Goal: Check status

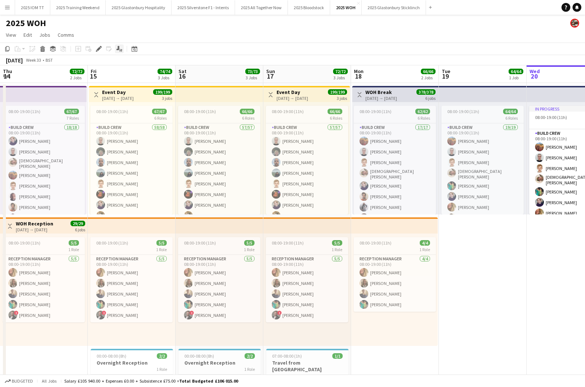
scroll to position [0, 310]
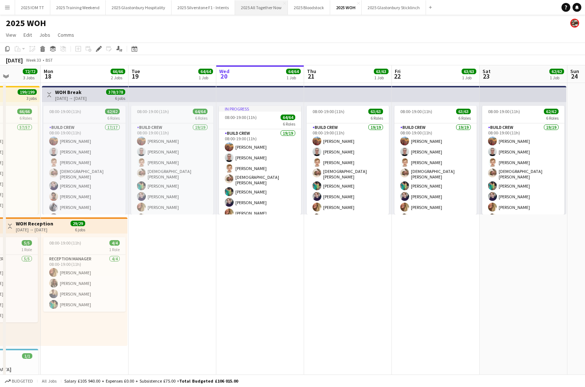
click at [265, 8] on button "2025 All Together Now Close" at bounding box center [261, 7] width 53 height 14
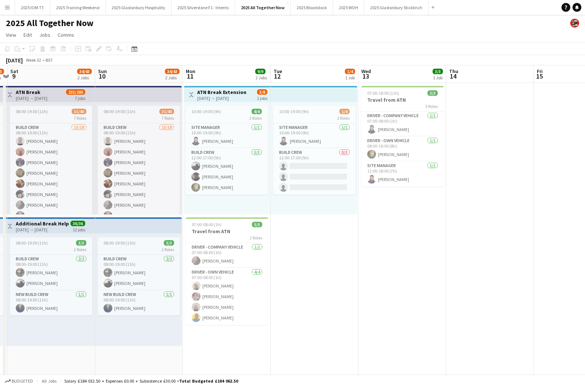
scroll to position [0, 228]
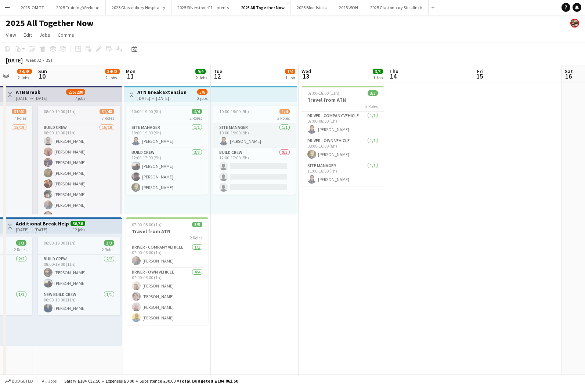
click at [248, 132] on app-card-role "Site Manager [DATE] 10:00-19:00 (9h) [PERSON_NAME]" at bounding box center [254, 135] width 82 height 25
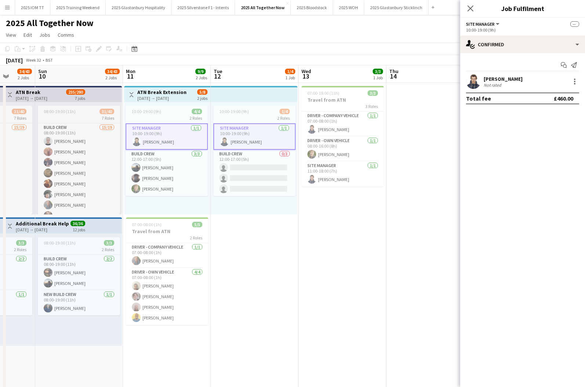
click at [535, 79] on div "[PERSON_NAME] Not rated" at bounding box center [522, 81] width 125 height 15
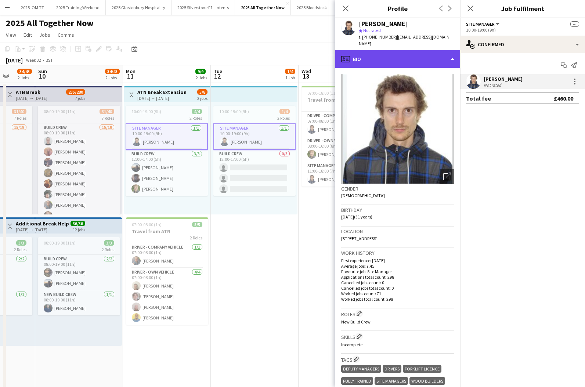
click at [403, 54] on div "profile Bio" at bounding box center [397, 59] width 125 height 18
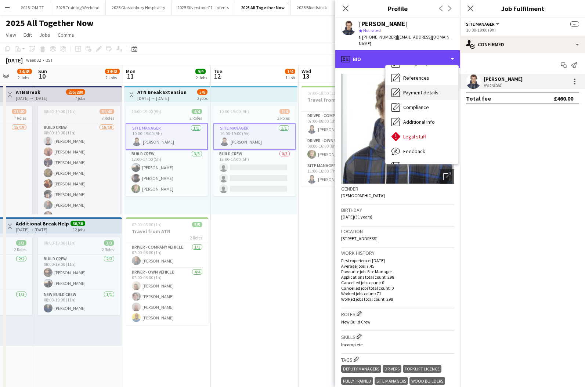
scroll to position [81, 0]
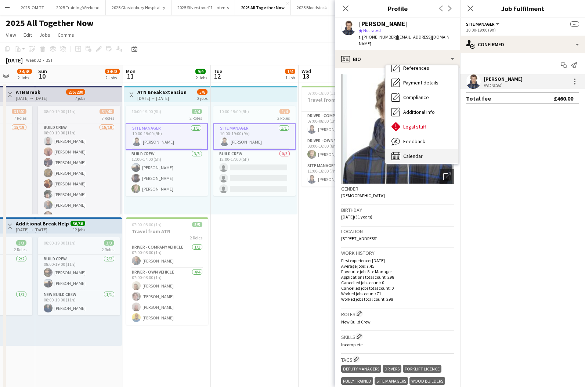
click at [415, 149] on div "Calendar Calendar" at bounding box center [421, 156] width 73 height 15
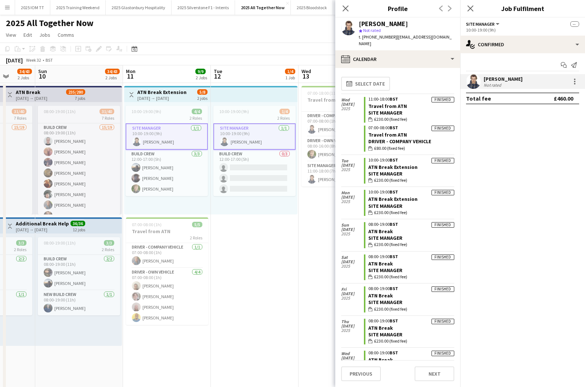
scroll to position [0, 0]
click at [497, 154] on mat-expansion-panel "check Confirmed Start chat Send notification [PERSON_NAME] Not rated Total fee …" at bounding box center [522, 220] width 125 height 334
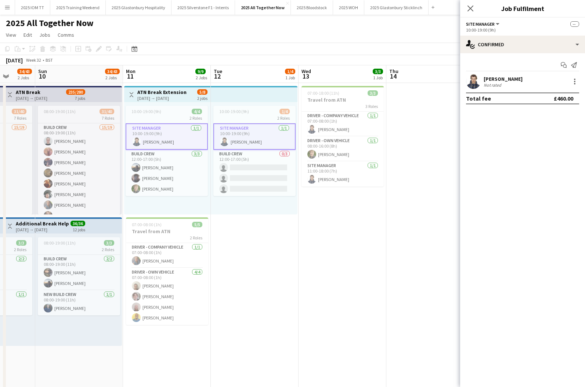
click at [472, 7] on icon at bounding box center [470, 9] width 6 height 6
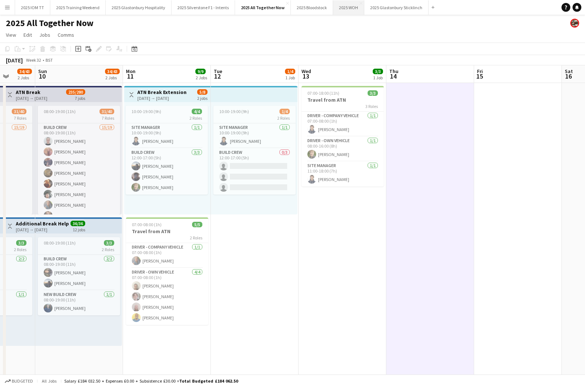
click at [344, 10] on button "2025 WOH Close" at bounding box center [348, 7] width 31 height 14
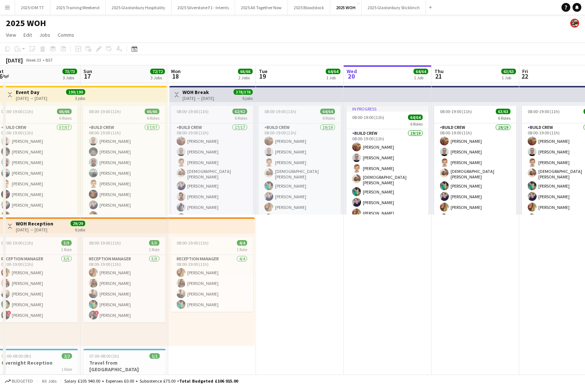
scroll to position [0, 182]
